Goal: Task Accomplishment & Management: Use online tool/utility

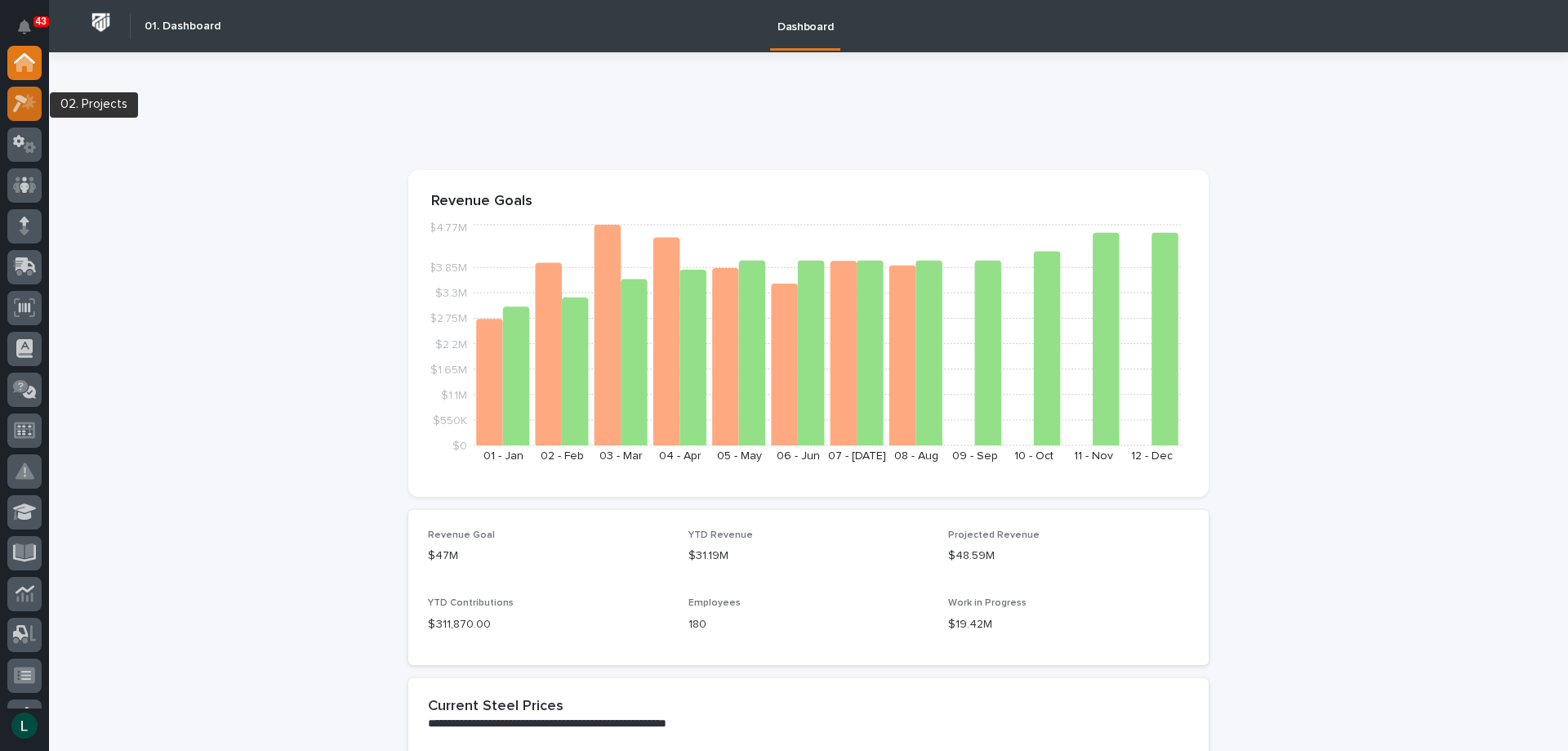
click at [21, 98] on icon at bounding box center [21, 104] width 15 height 18
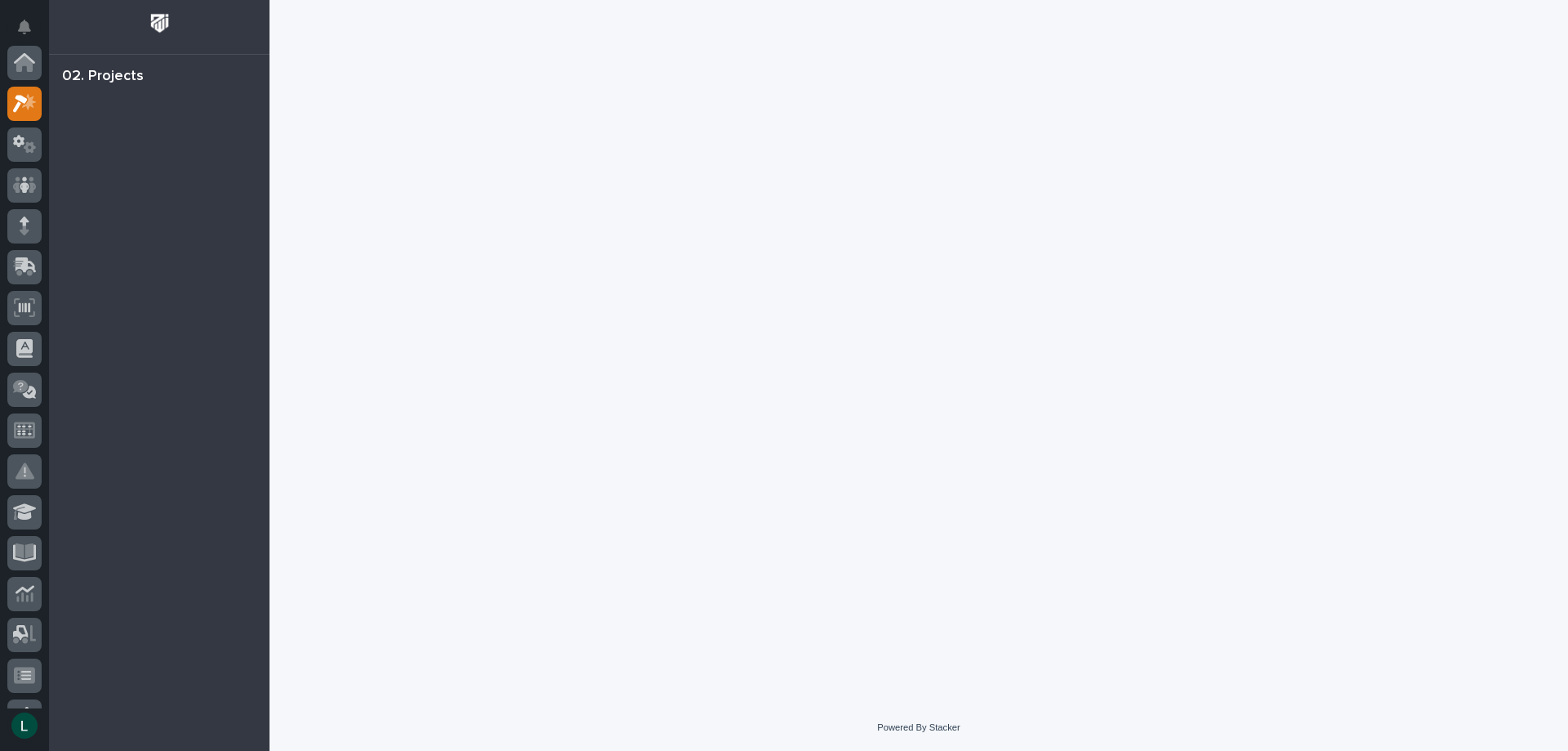
scroll to position [41, 0]
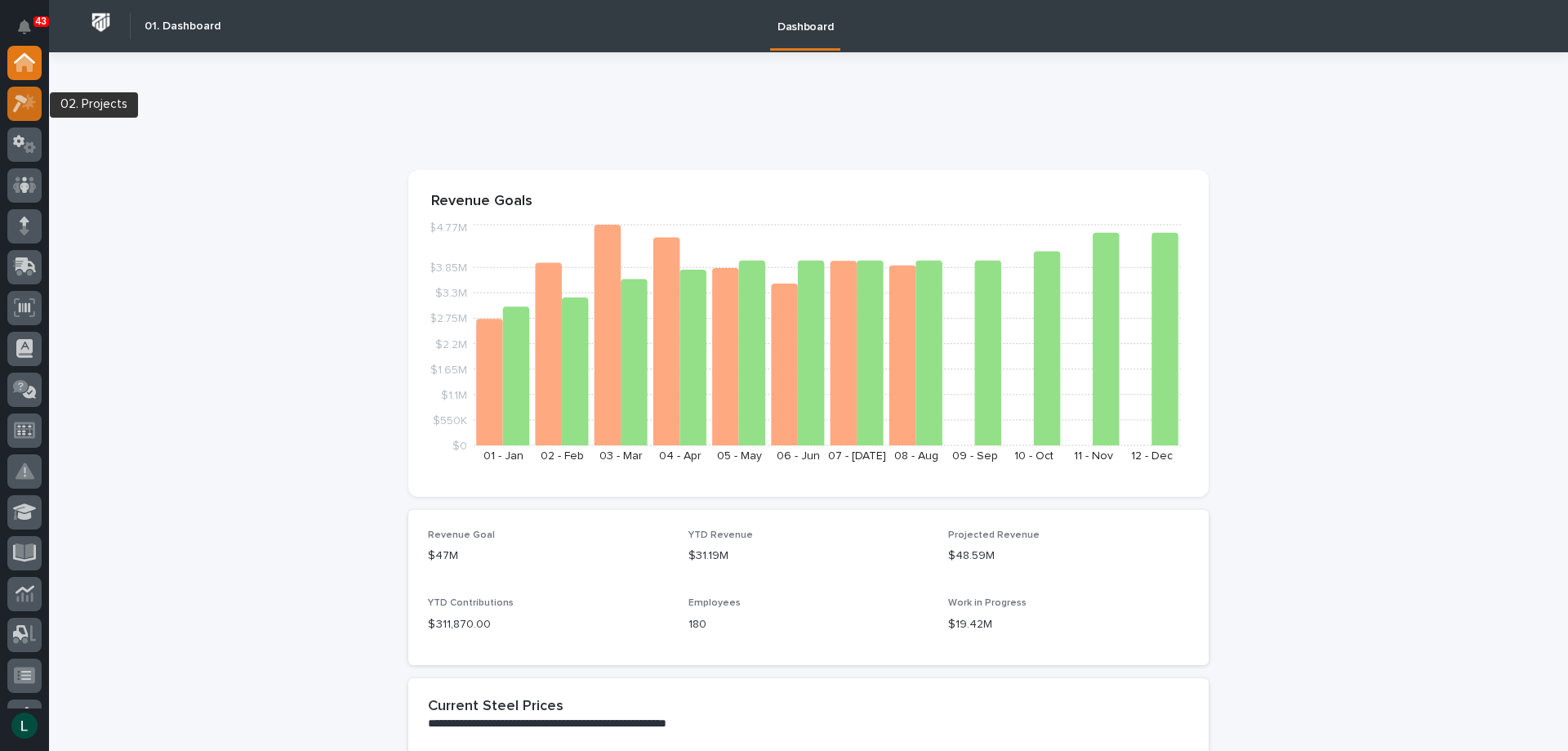
click at [25, 115] on div at bounding box center [25, 104] width 35 height 35
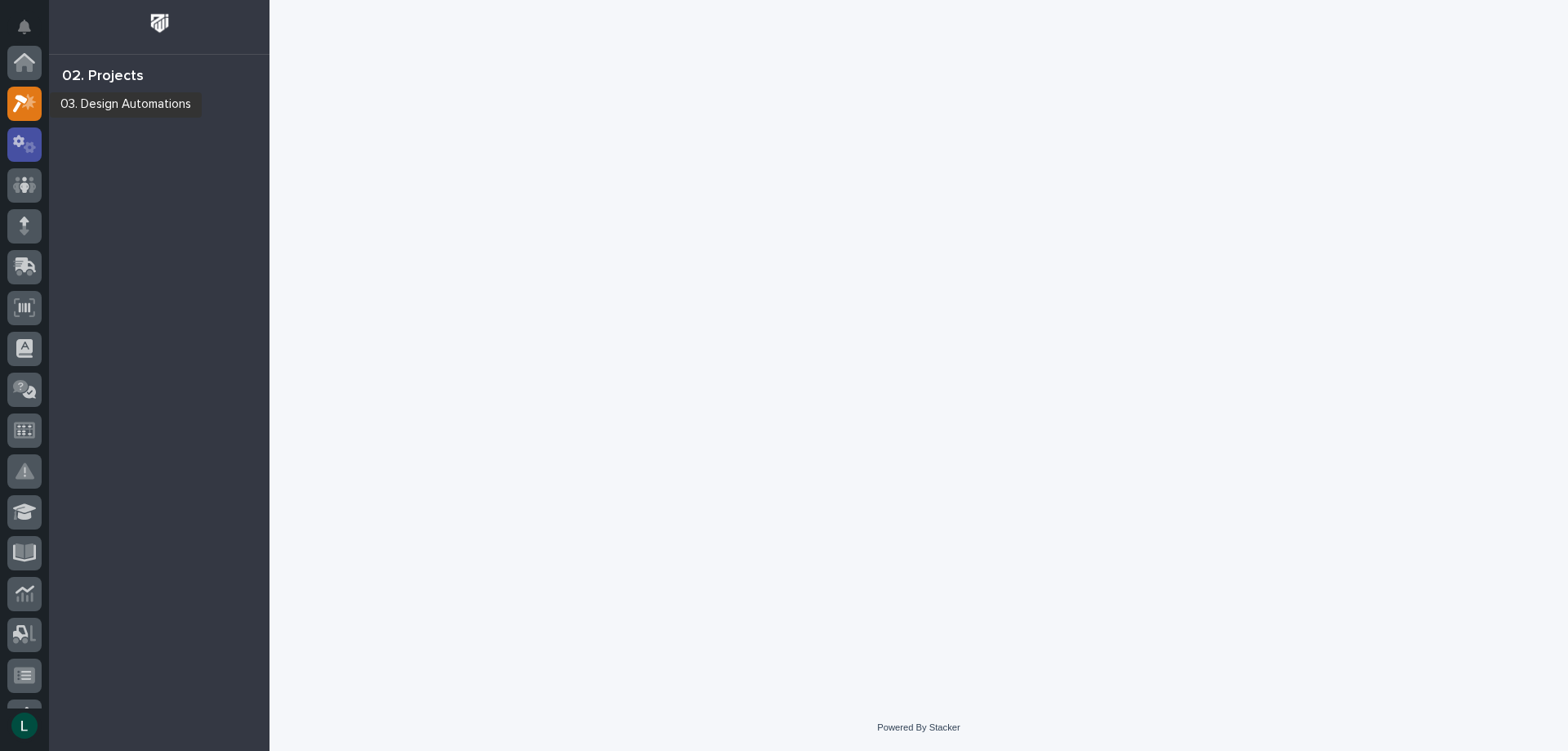
scroll to position [41, 0]
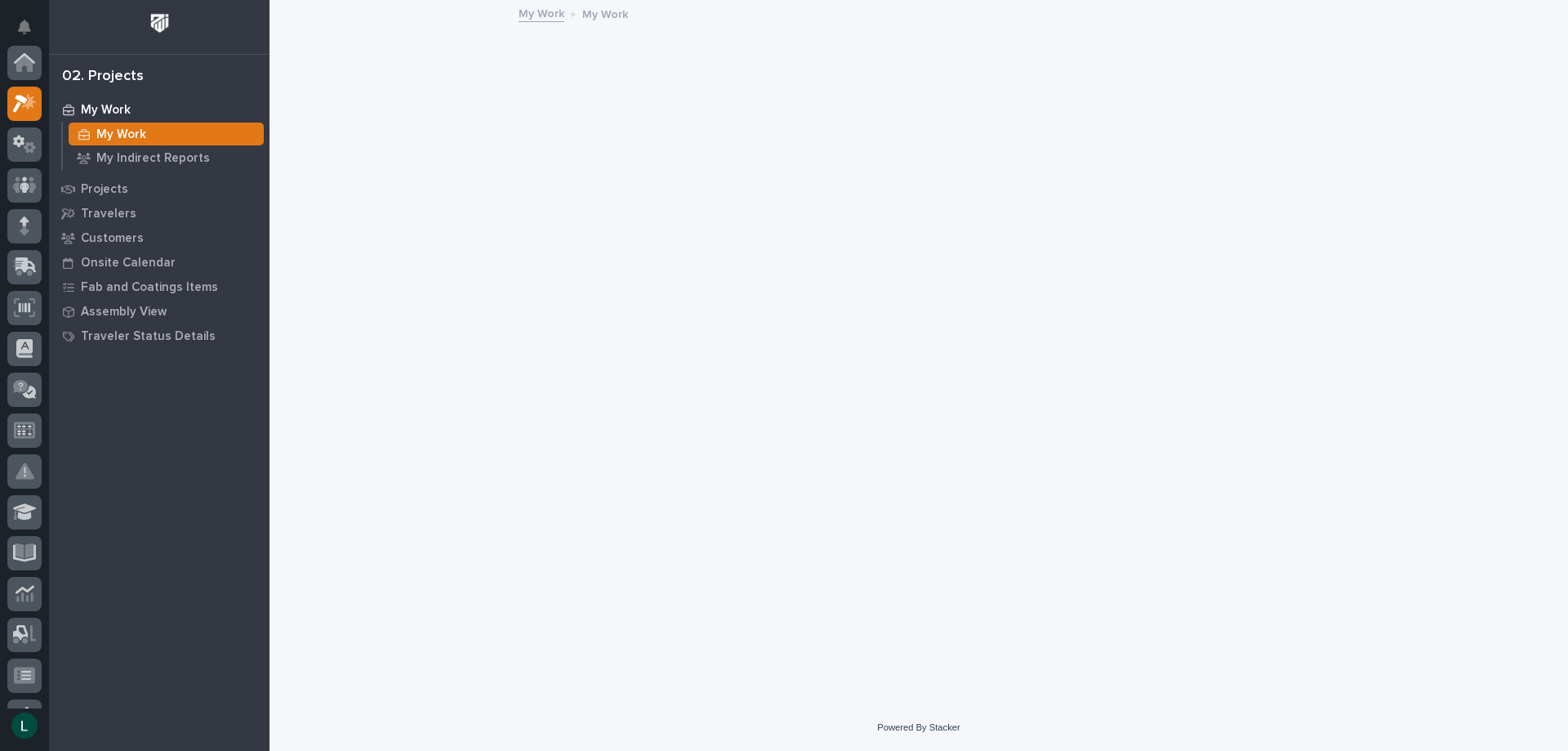
scroll to position [41, 0]
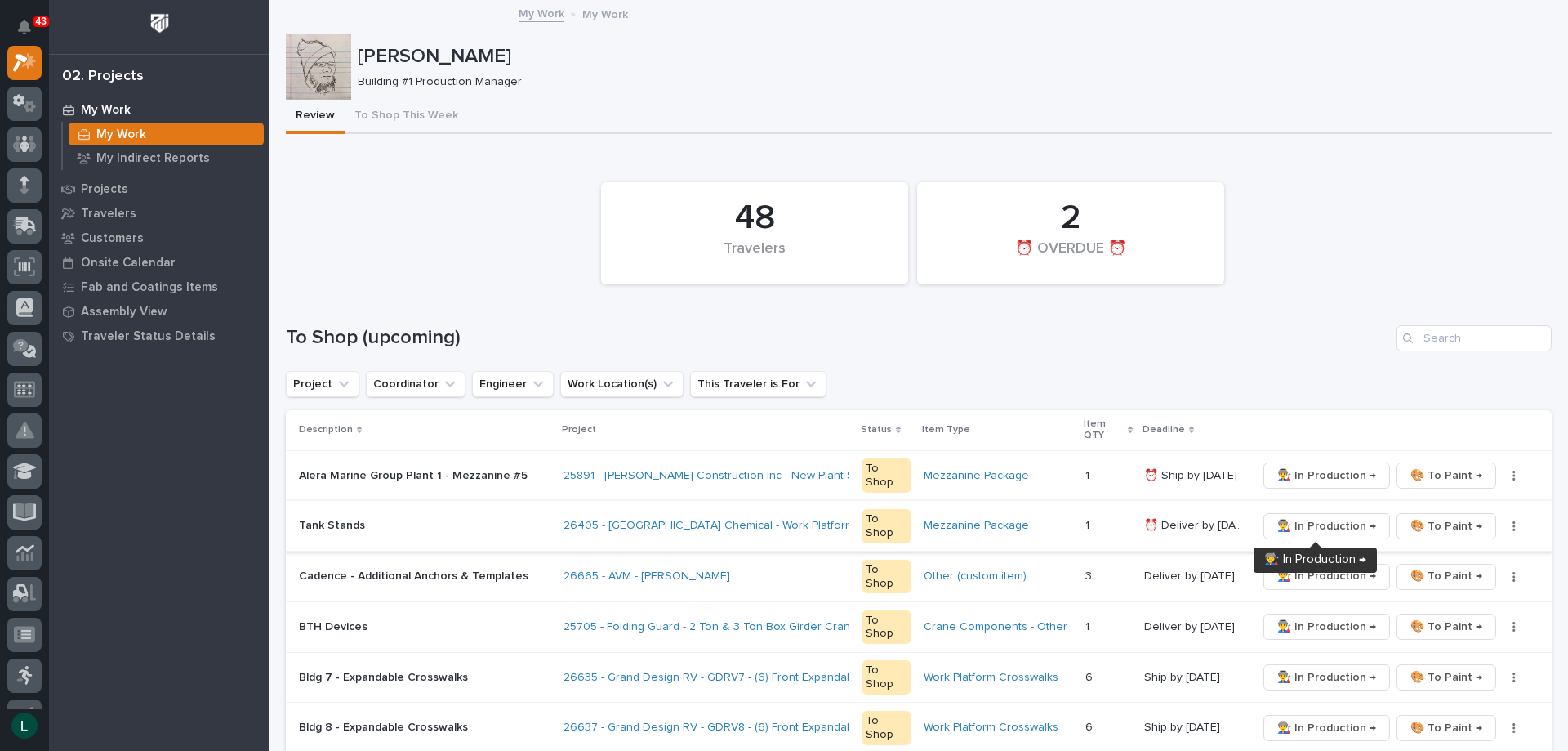
click at [1340, 526] on span "👨‍🏭 In Production →" at bounding box center [1327, 527] width 99 height 20
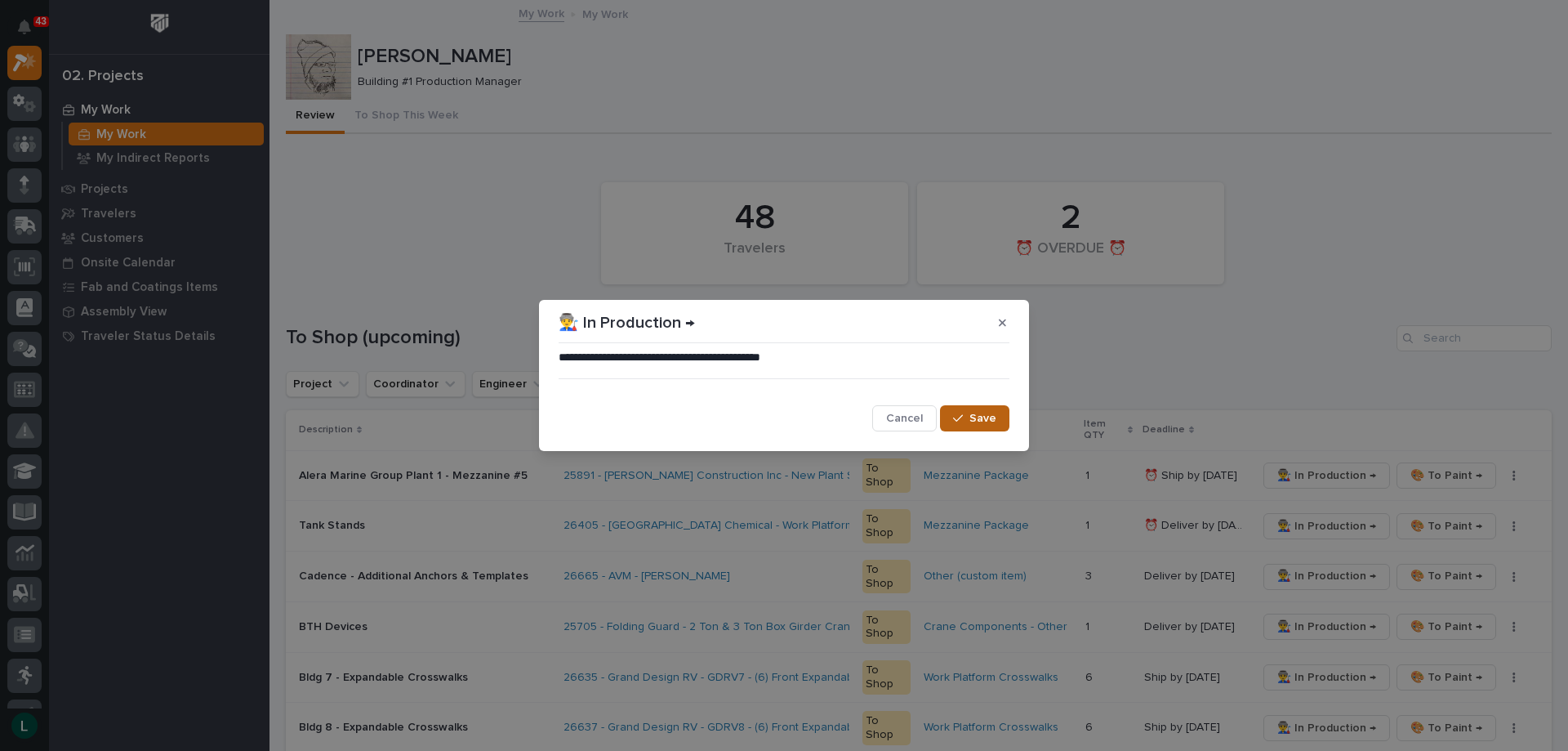
click at [971, 420] on span "Save" at bounding box center [982, 418] width 27 height 15
